Goal: Task Accomplishment & Management: Manage account settings

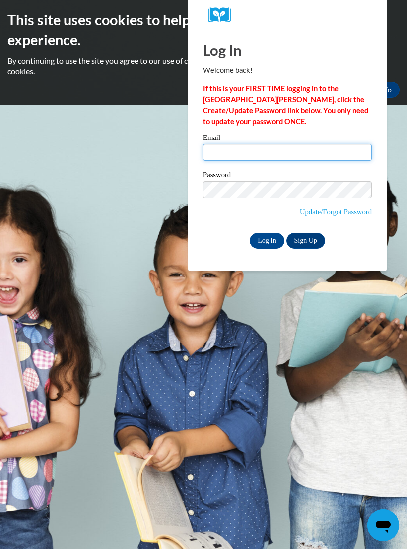
type input "[EMAIL_ADDRESS][DOMAIN_NAME]"
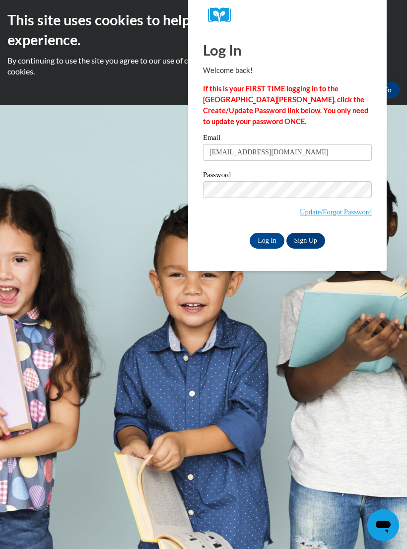
click at [267, 240] on input "Log In" at bounding box center [267, 241] width 35 height 16
click at [270, 248] on input "Log In" at bounding box center [267, 241] width 35 height 16
click at [270, 244] on input "Log In" at bounding box center [267, 241] width 35 height 16
click at [267, 240] on input "Log In" at bounding box center [267, 241] width 35 height 16
click at [271, 233] on input "Log In" at bounding box center [267, 241] width 35 height 16
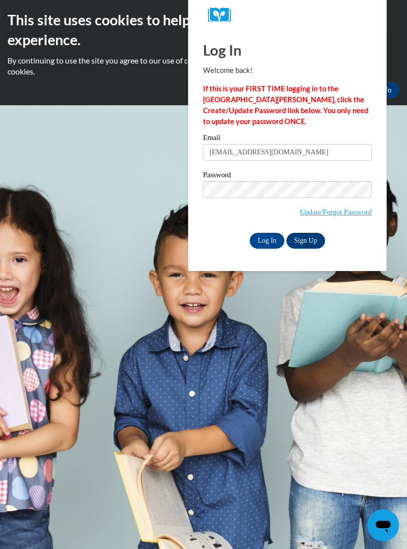
click at [339, 215] on link "Update/Forgot Password" at bounding box center [336, 212] width 72 height 8
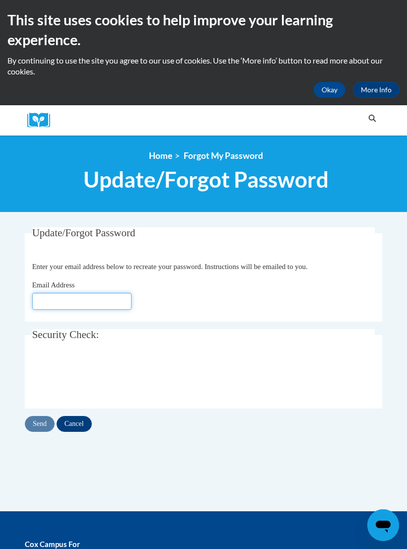
click at [118, 297] on input "Email Address" at bounding box center [81, 301] width 99 height 17
type input "madiwebb19@gmail.com"
click at [42, 425] on input "Send" at bounding box center [40, 424] width 30 height 16
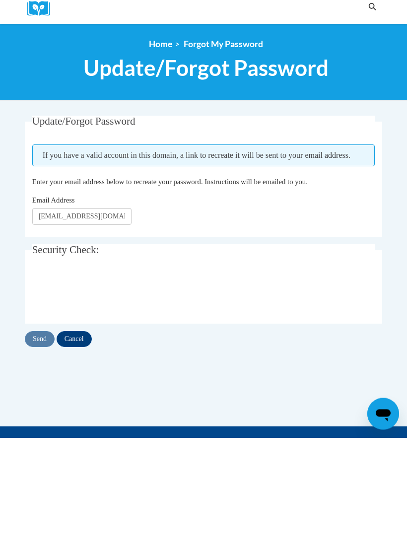
type input "madiwebb19@gmail.com"
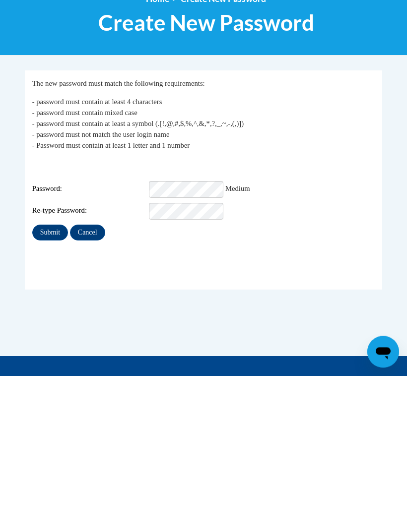
click at [47, 381] on input "Submit" at bounding box center [50, 389] width 36 height 16
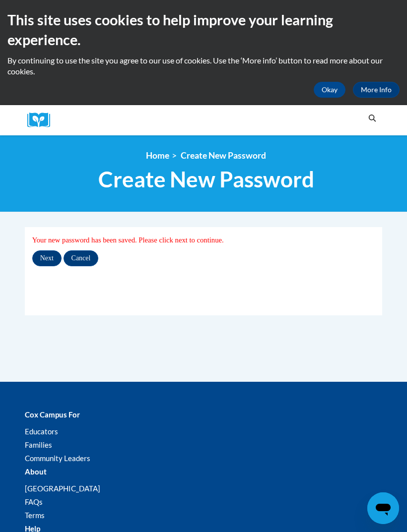
click at [49, 259] on input "Next" at bounding box center [46, 258] width 29 height 16
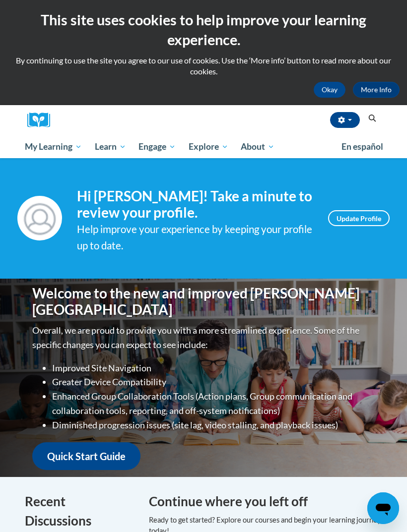
click at [325, 88] on button "Okay" at bounding box center [329, 90] width 32 height 16
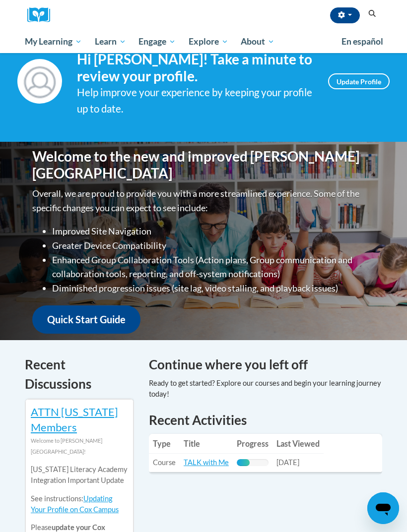
scroll to position [124, 0]
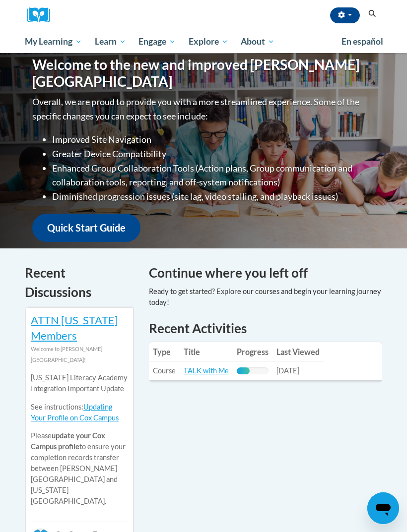
click at [206, 372] on link "TALK with Me" at bounding box center [206, 371] width 45 height 8
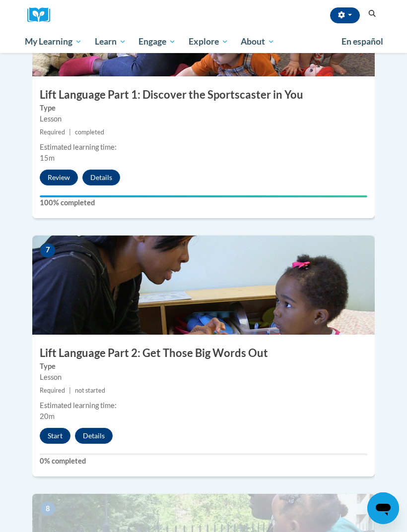
scroll to position [1587, 0]
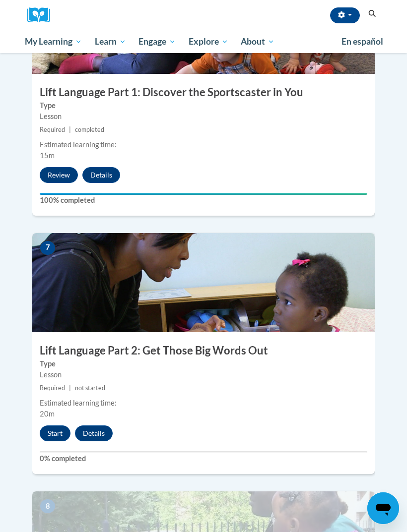
click at [55, 426] on button "Start" at bounding box center [55, 434] width 31 height 16
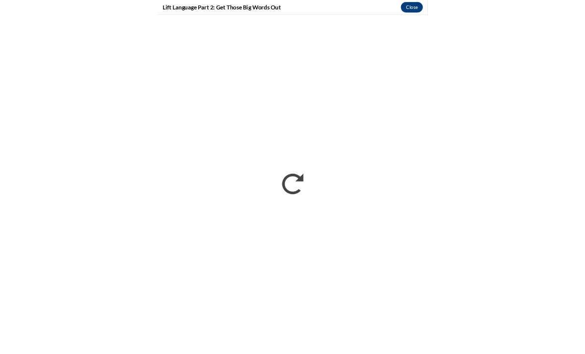
scroll to position [1326, 0]
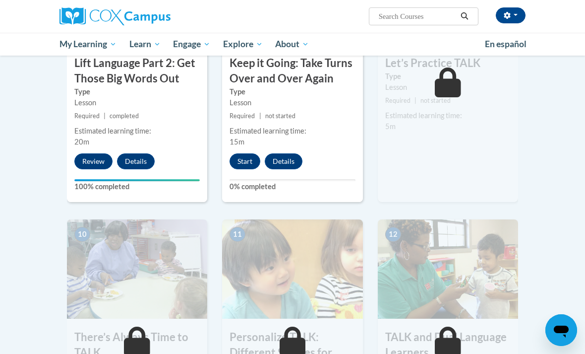
scroll to position [876, 0]
